Goal: Information Seeking & Learning: Learn about a topic

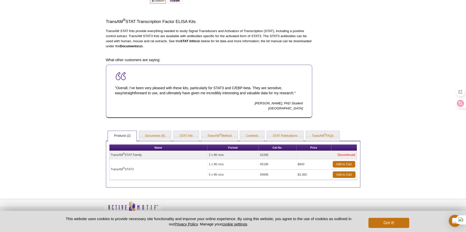
scroll to position [151, 0]
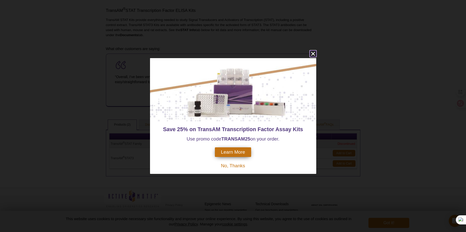
click at [313, 54] on icon "close" at bounding box center [313, 54] width 4 height 4
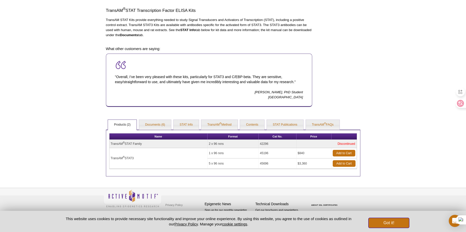
click at [396, 224] on button "Got it!" at bounding box center [388, 223] width 41 height 10
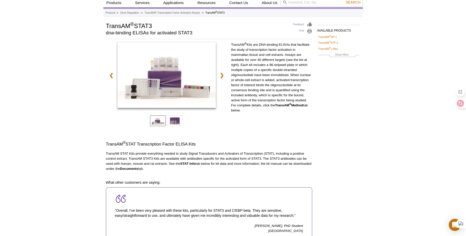
scroll to position [0, 0]
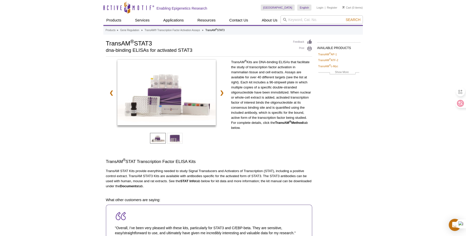
click at [234, 67] on p "TransAM ® Kits are DNA-binding ELISAs that facilitate the study of transcriptio…" at bounding box center [271, 95] width 81 height 71
drag, startPoint x: 231, startPoint y: 62, endPoint x: 258, endPoint y: 137, distance: 80.1
click at [257, 140] on div "TransAM ® Kits are DNA-binding ELISAs that facilitate the study of transcriptio…" at bounding box center [271, 107] width 81 height 94
copy p "TransAM ® Kits are DNA-binding ELISAs that facilitate the study of transcriptio…"
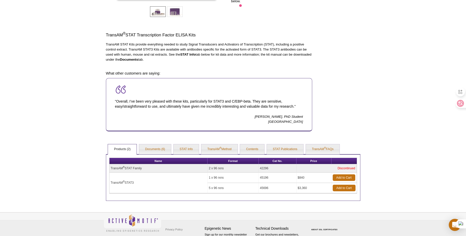
scroll to position [118, 0]
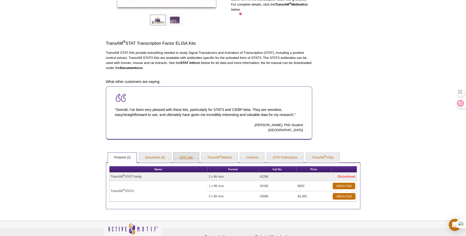
click at [183, 157] on link "STAT Info" at bounding box center [185, 158] width 25 height 10
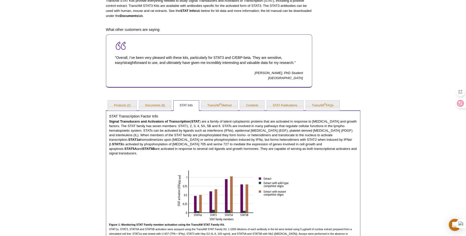
scroll to position [176, 0]
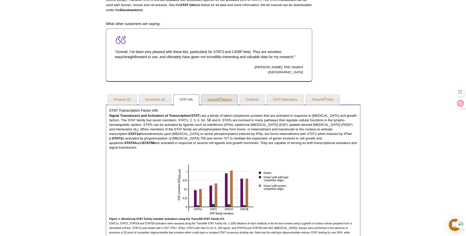
click at [227, 101] on link "TransAM ® Method" at bounding box center [219, 100] width 36 height 10
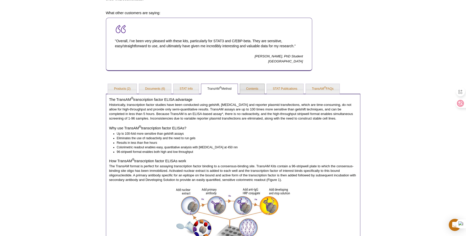
click at [260, 89] on link "Contents" at bounding box center [252, 89] width 24 height 10
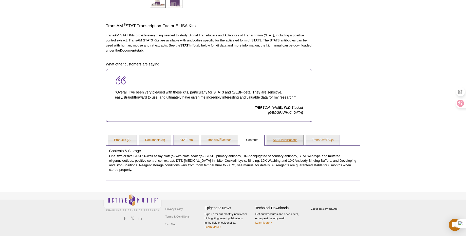
click at [289, 140] on link "STAT Publications" at bounding box center [285, 140] width 37 height 10
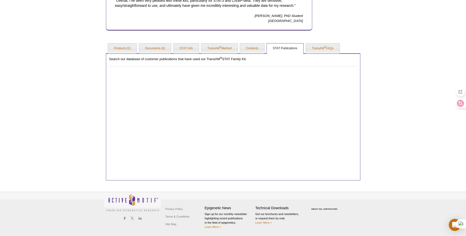
scroll to position [0, 0]
